Goal: Find specific page/section: Find specific page/section

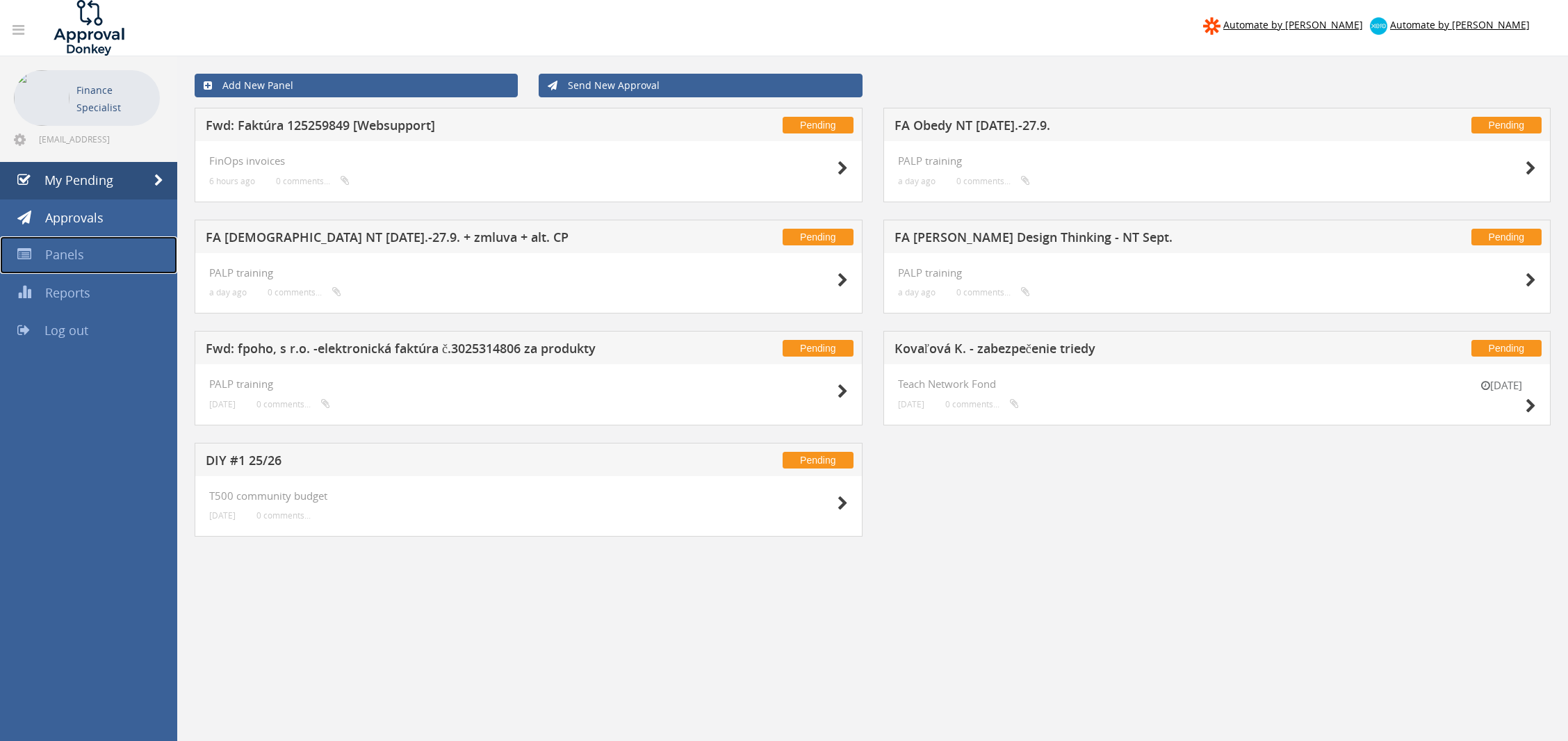
click at [81, 249] on span "Panels" at bounding box center [64, 254] width 39 height 17
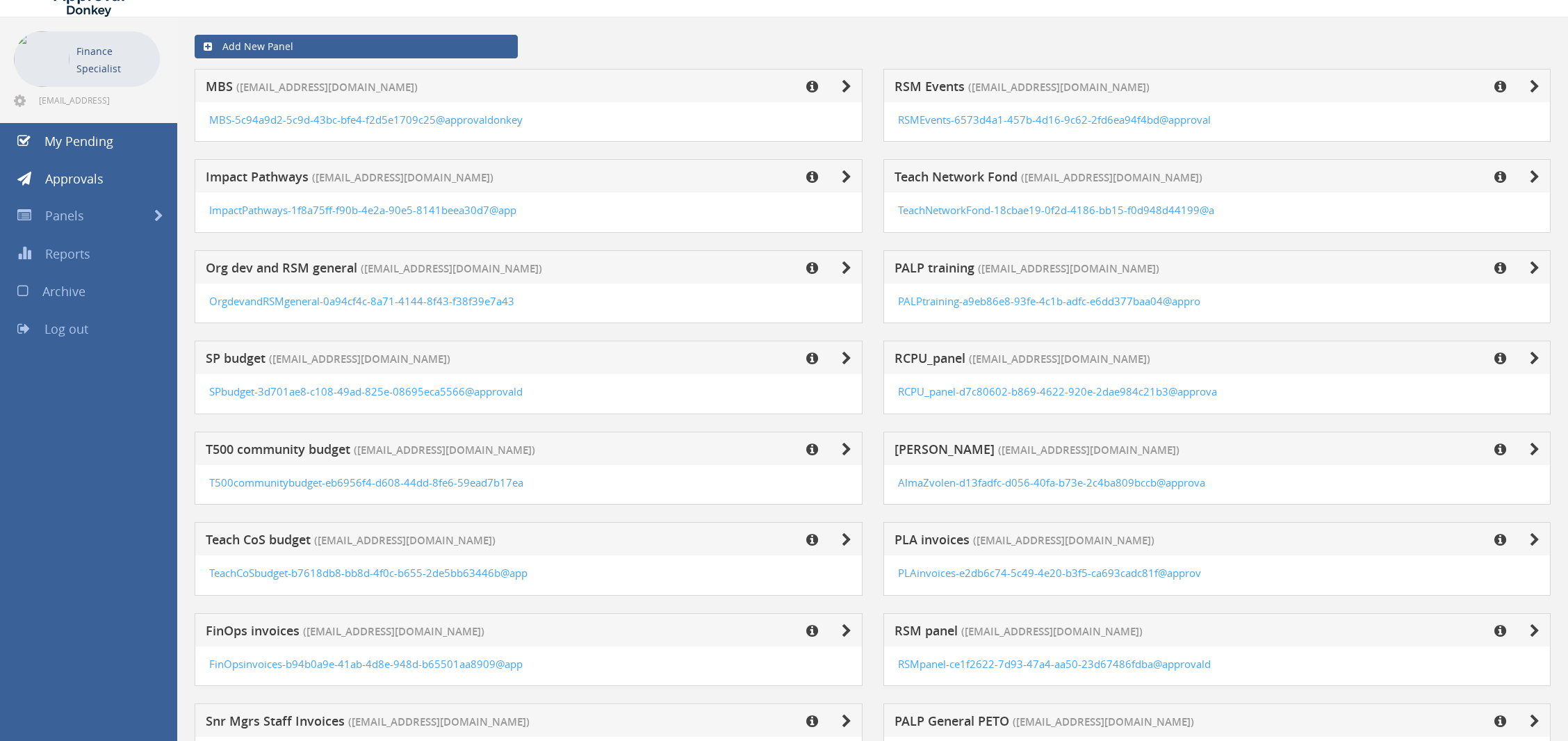
scroll to position [36, 0]
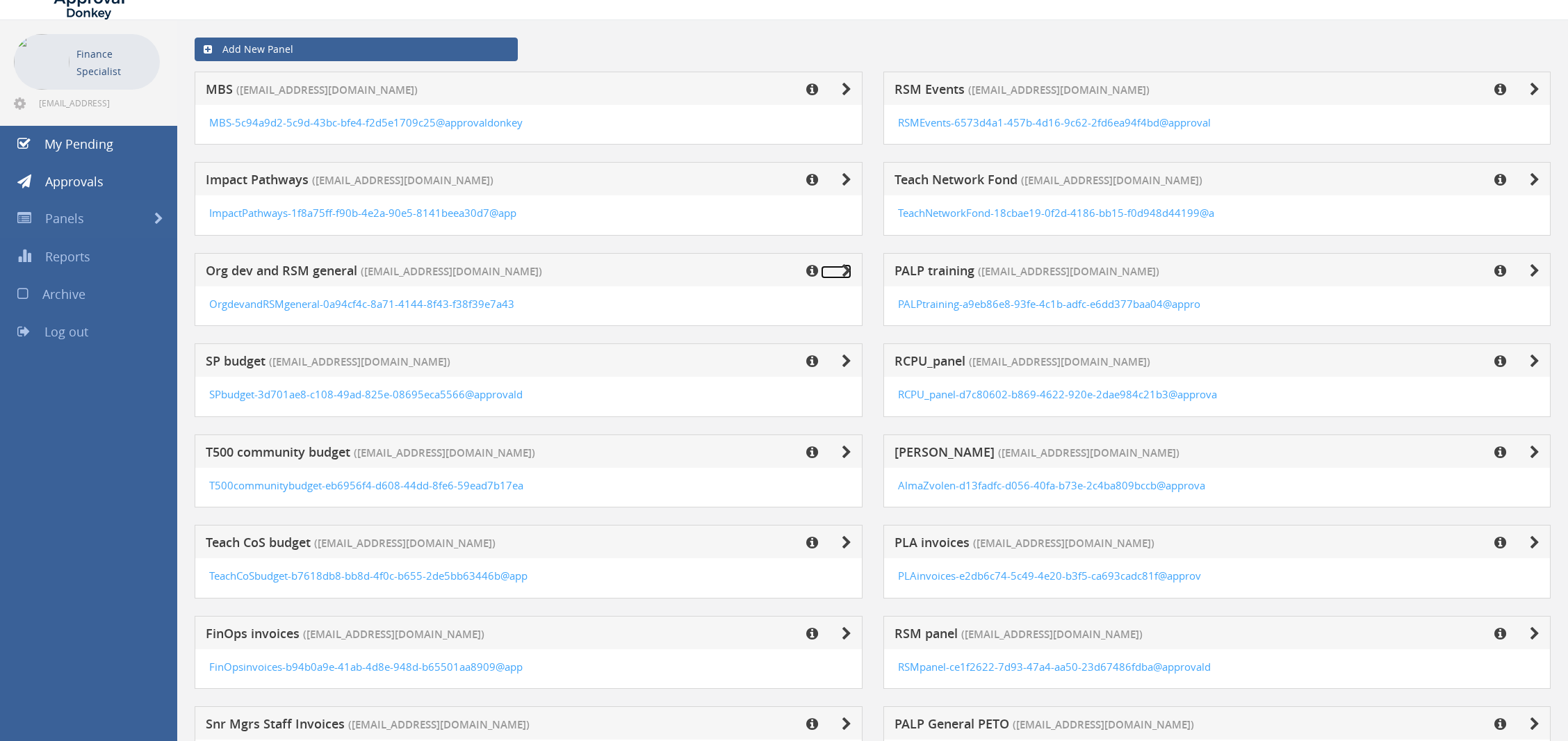
click at [850, 266] on icon at bounding box center [847, 271] width 10 height 14
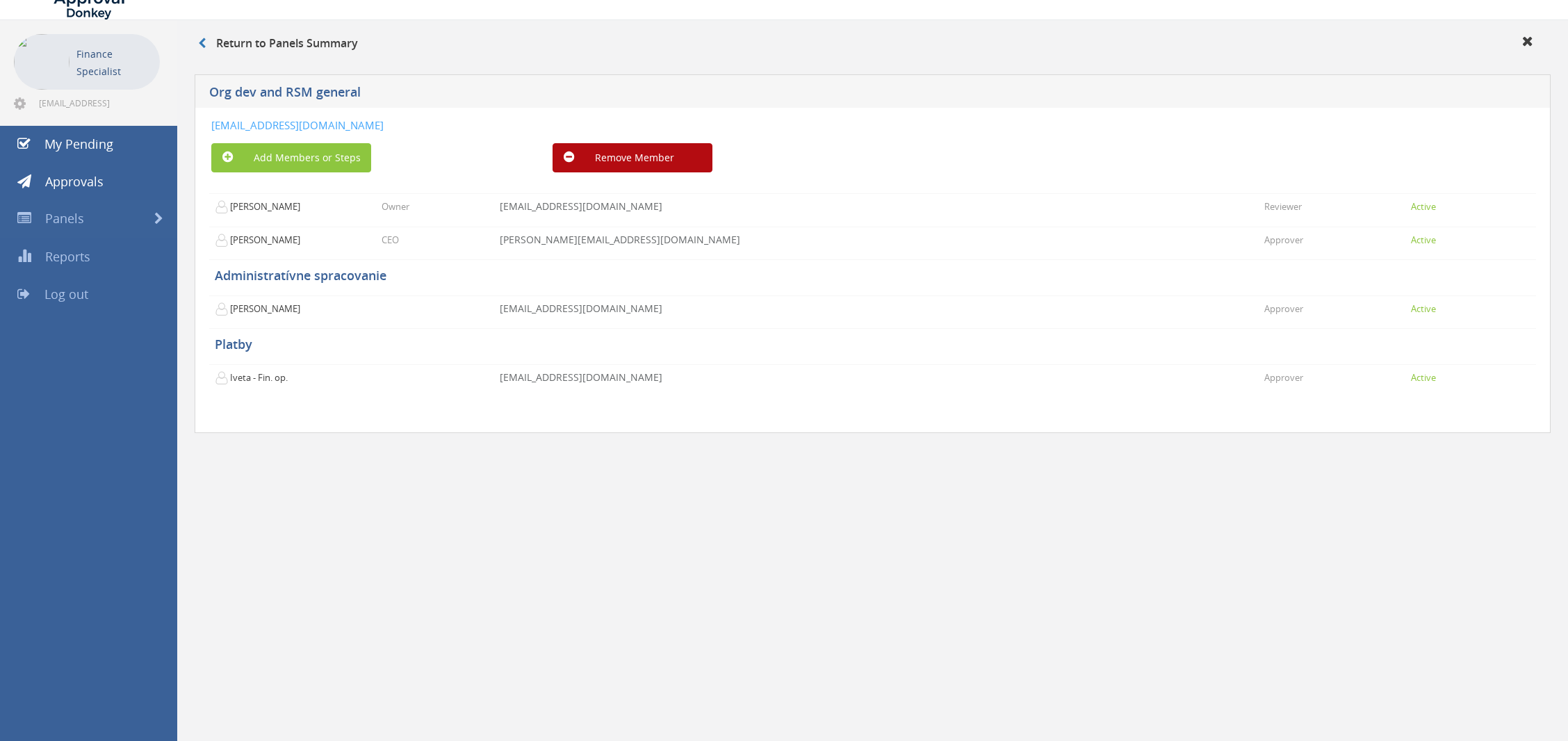
drag, startPoint x: 648, startPoint y: 122, endPoint x: 211, endPoint y: 129, distance: 437.1
click at [211, 129] on div "[EMAIL_ADDRESS][DOMAIN_NAME]" at bounding box center [762, 125] width 1102 height 14
copy link "[EMAIL_ADDRESS][DOMAIN_NAME]"
click at [128, 136] on link "My Pending" at bounding box center [89, 144] width 177 height 37
